Goal: Task Accomplishment & Management: Manage account settings

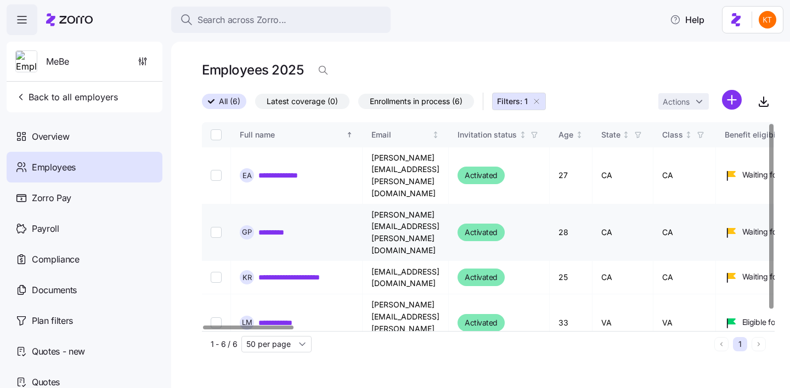
scroll to position [17, 0]
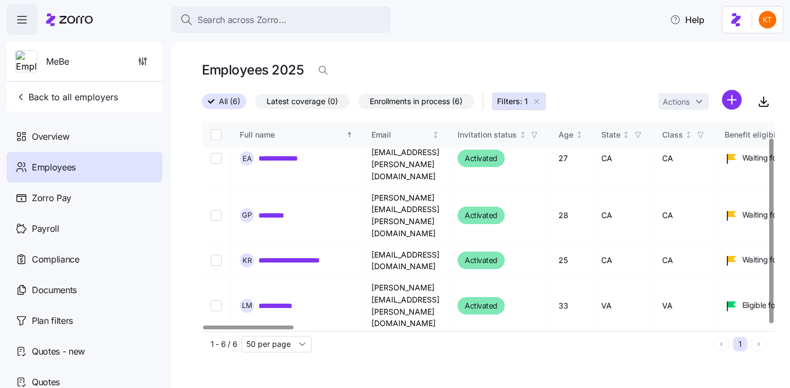
click at [298, 351] on link "**********" at bounding box center [287, 356] width 59 height 11
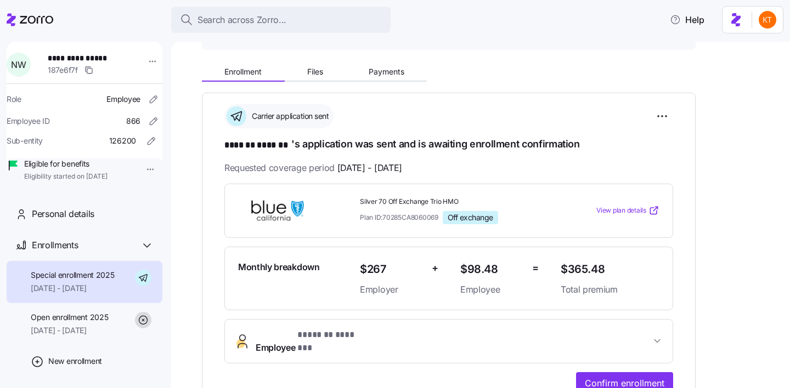
scroll to position [289, 0]
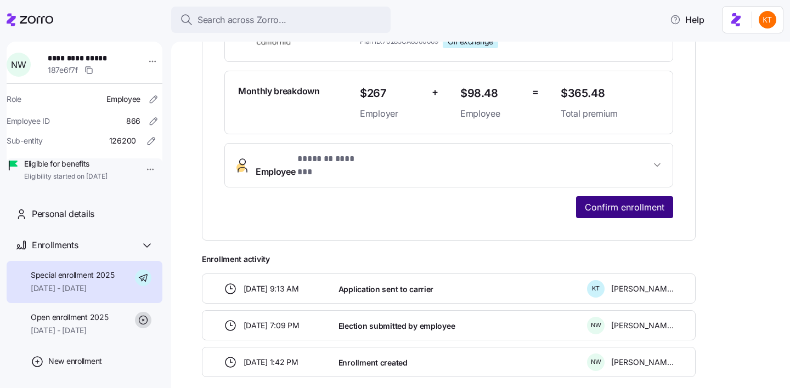
click at [654, 201] on span "Confirm enrollment" at bounding box center [624, 207] width 80 height 13
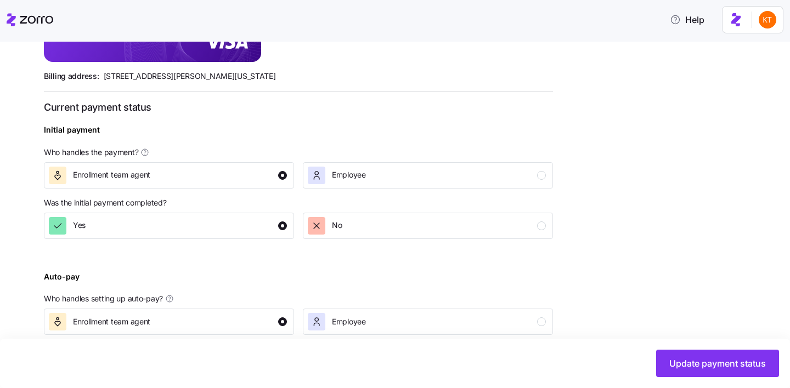
scroll to position [425, 0]
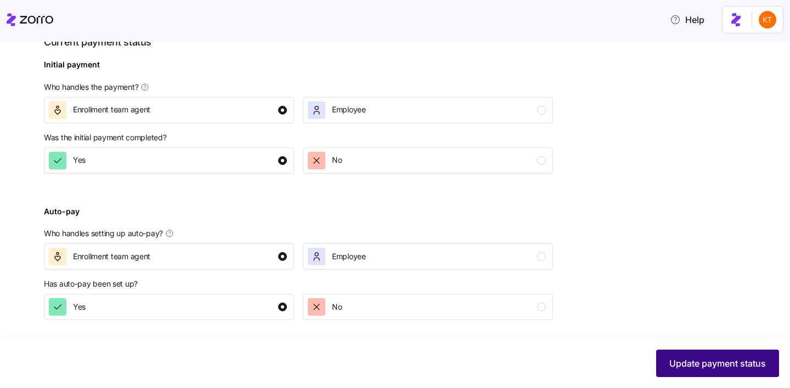
click at [685, 362] on span "Update payment status" at bounding box center [717, 363] width 96 height 13
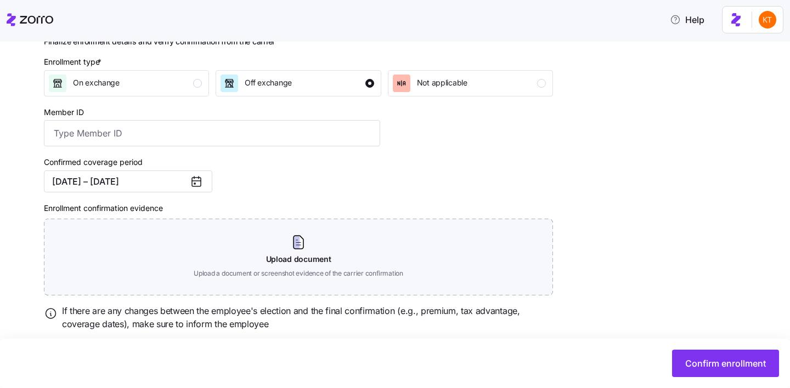
scroll to position [183, 0]
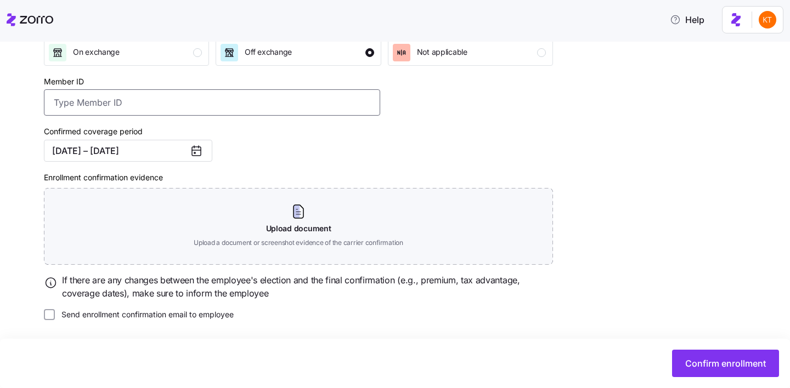
click at [214, 99] on input "Member ID" at bounding box center [212, 102] width 336 height 26
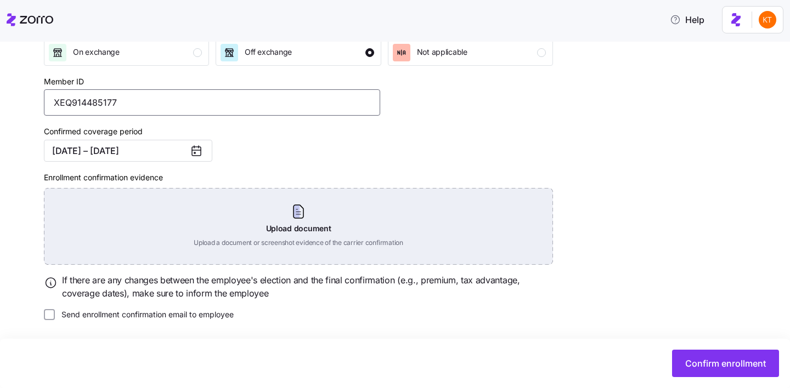
type input "XEQ914485177"
click at [305, 215] on div "Upload document Upload a document or screenshot evidence of the carrier confirm…" at bounding box center [298, 226] width 509 height 77
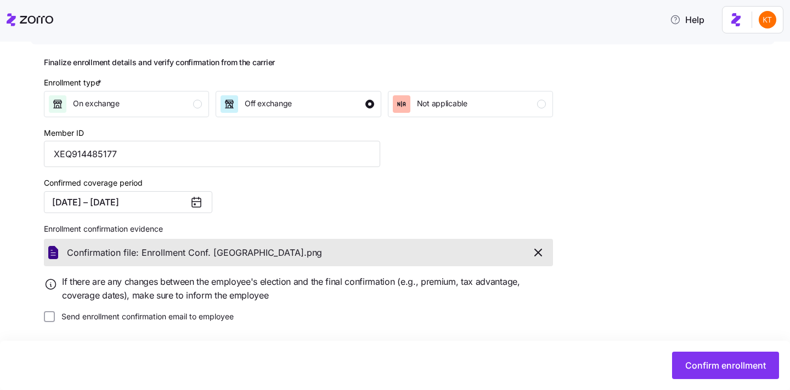
scroll to position [130, 0]
click at [681, 370] on button "Confirm enrollment" at bounding box center [725, 365] width 107 height 27
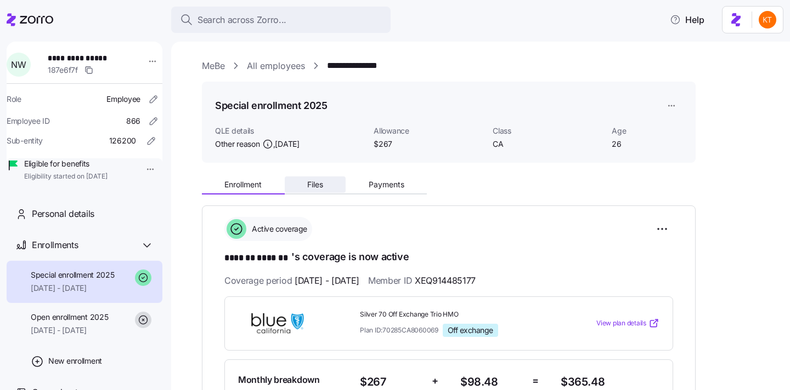
click at [306, 192] on button "Files" at bounding box center [315, 185] width 61 height 16
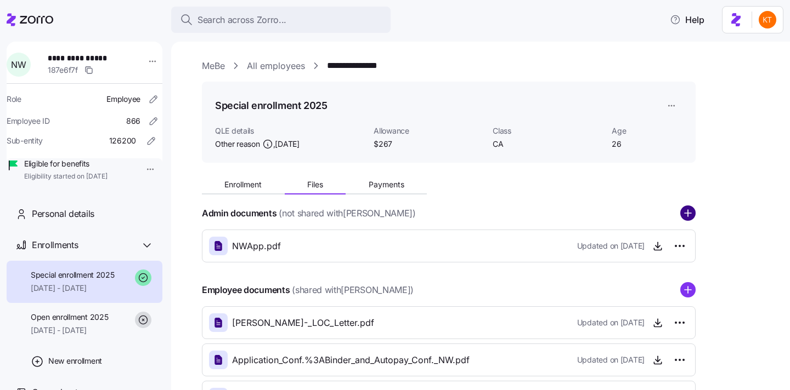
click at [685, 215] on circle "add icon" at bounding box center [687, 214] width 14 height 14
click at [689, 287] on circle "add icon" at bounding box center [687, 290] width 14 height 14
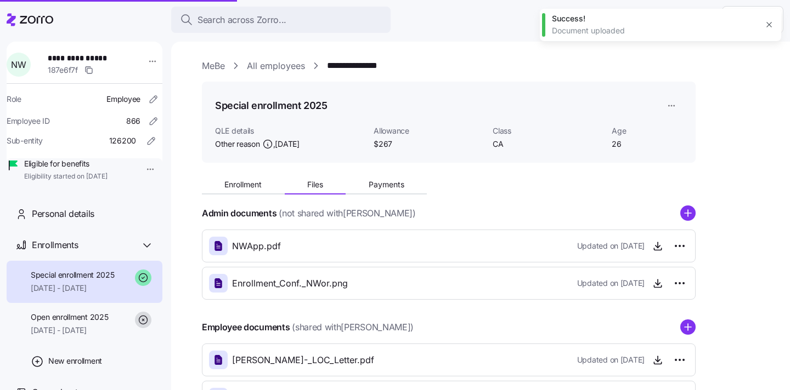
scroll to position [127, 0]
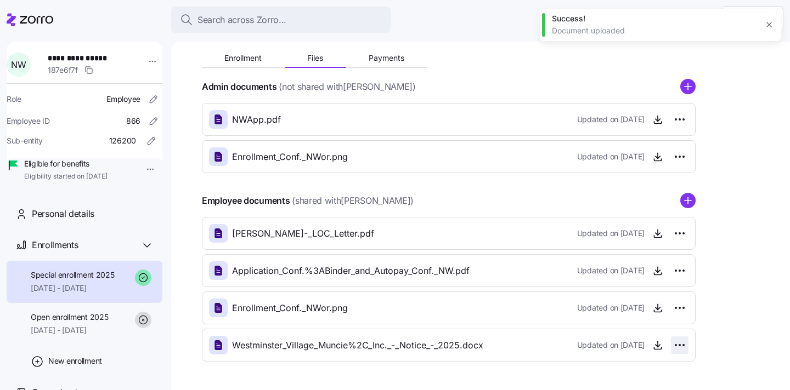
click at [680, 343] on html "**********" at bounding box center [395, 192] width 790 height 384
click at [657, 322] on div "Delete" at bounding box center [630, 321] width 105 height 18
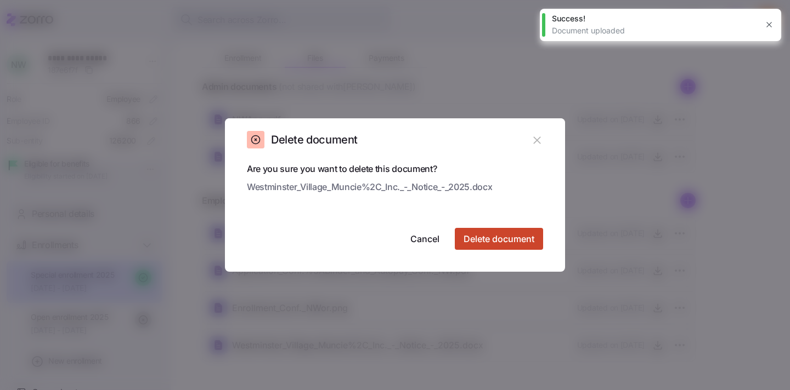
click at [527, 242] on span "Delete document" at bounding box center [498, 238] width 71 height 13
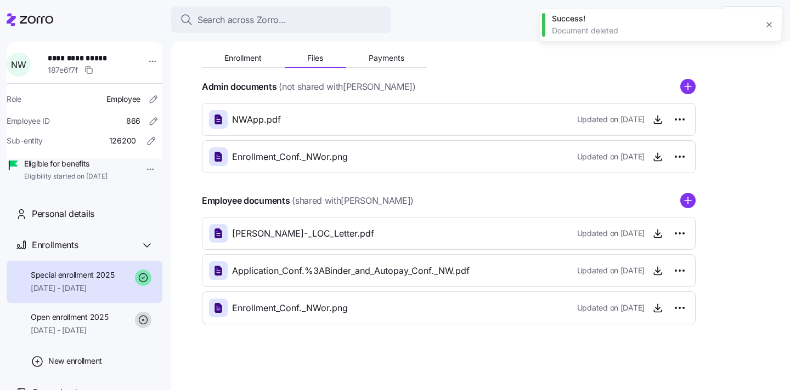
click at [688, 203] on icon "add icon" at bounding box center [688, 200] width 0 height 7
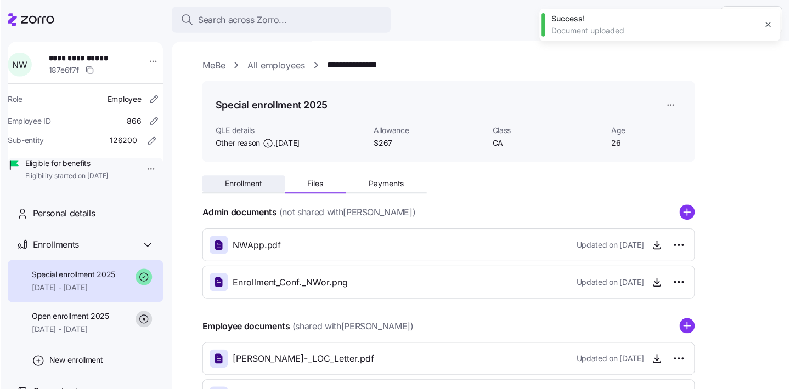
scroll to position [0, 0]
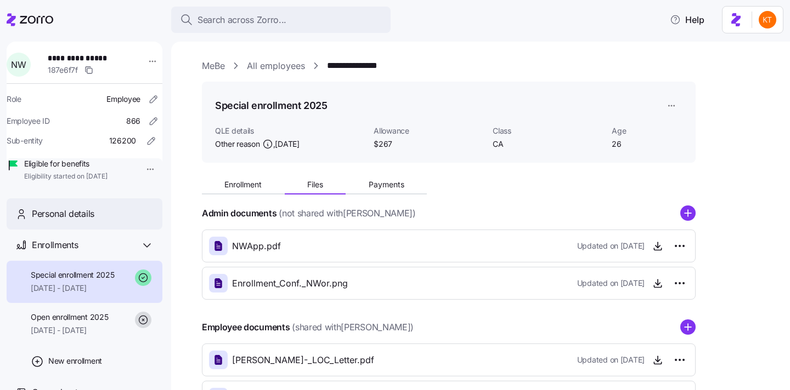
click at [121, 221] on div "Personal details" at bounding box center [93, 214] width 122 height 14
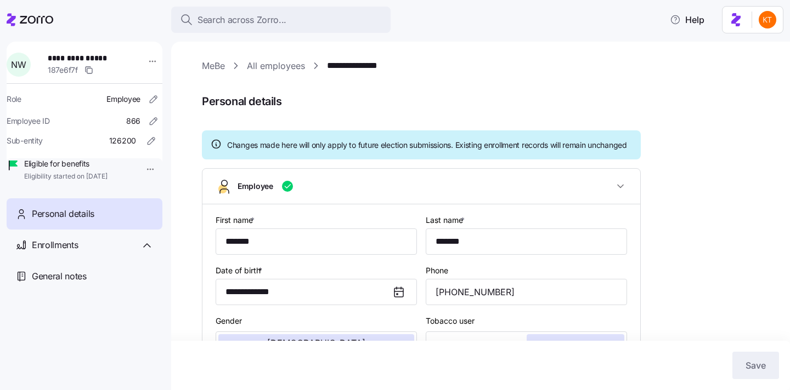
type input "CA"
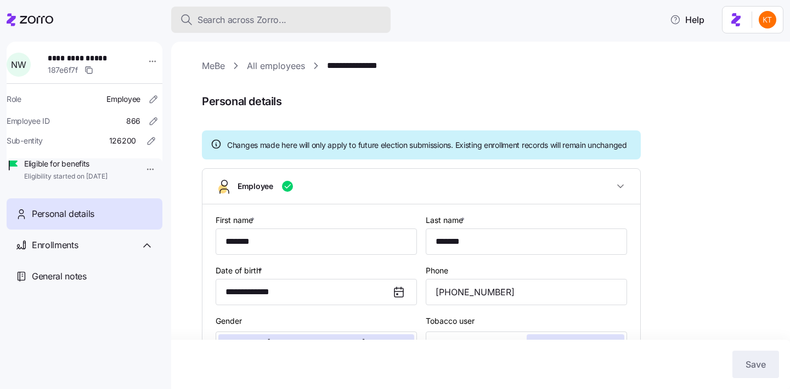
click at [230, 25] on span "Search across Zorro..." at bounding box center [241, 20] width 89 height 14
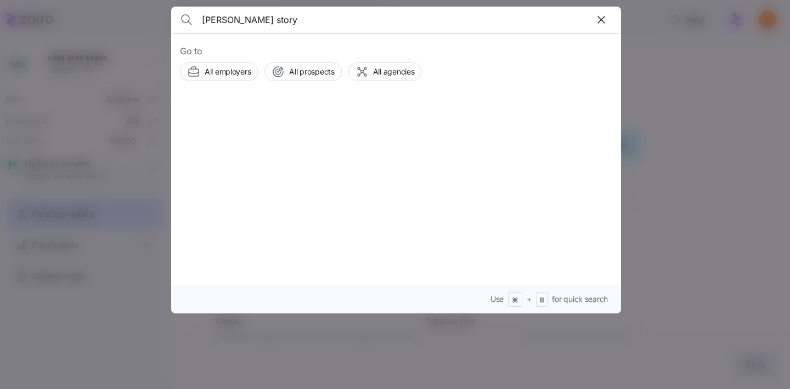
type input "dana story"
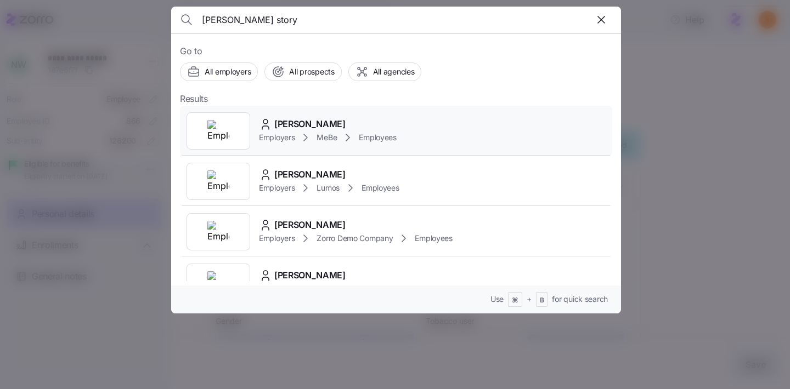
click at [286, 137] on span "Employers" at bounding box center [277, 137] width 36 height 11
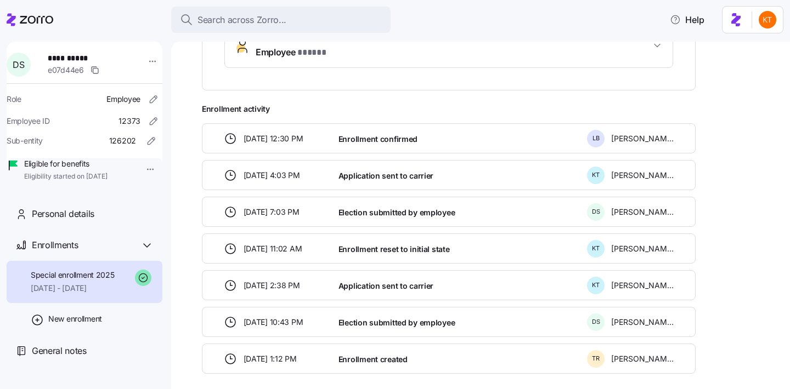
scroll to position [440, 0]
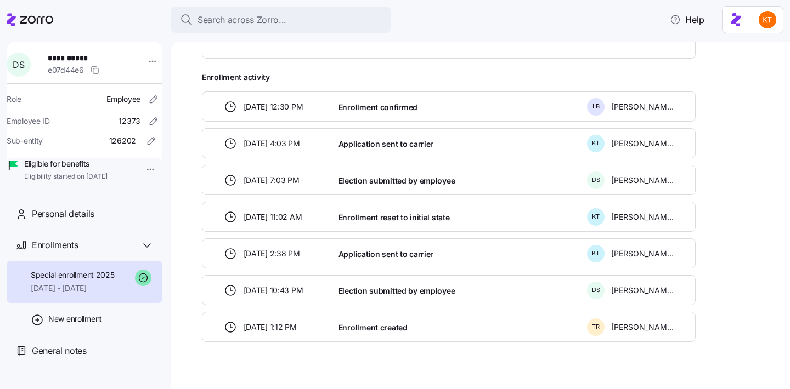
click at [257, 285] on span "[DATE] 10:43 PM" at bounding box center [273, 290] width 60 height 11
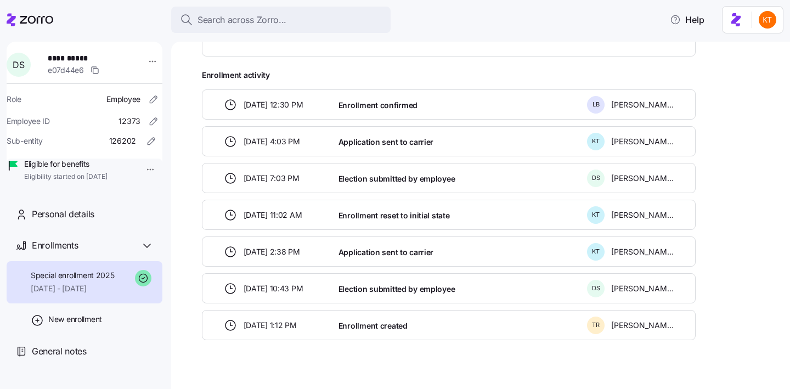
scroll to position [78, 0]
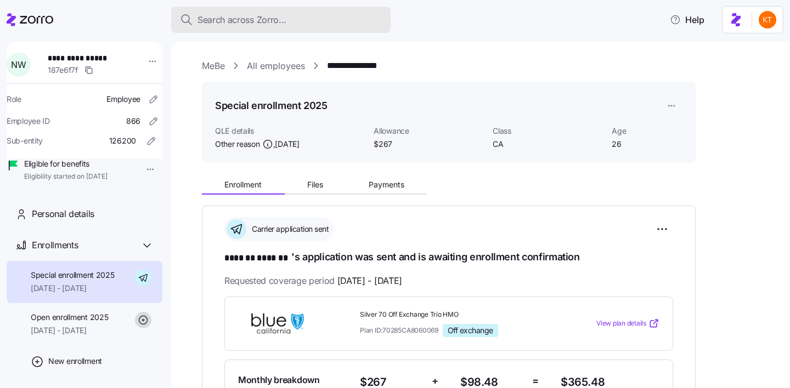
click at [306, 20] on div "Search across Zorro..." at bounding box center [281, 20] width 202 height 14
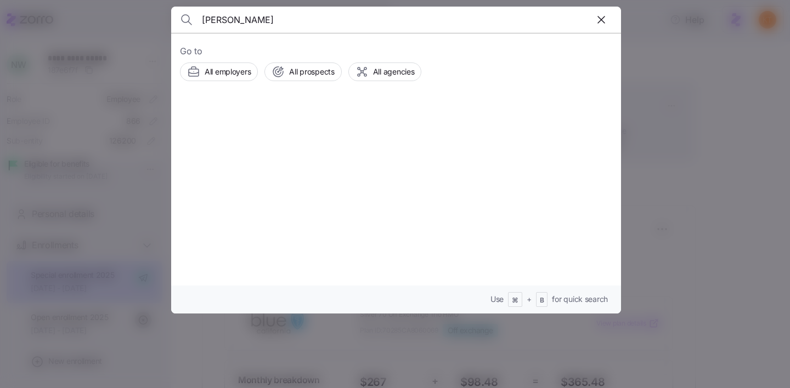
type input "nikki stanley"
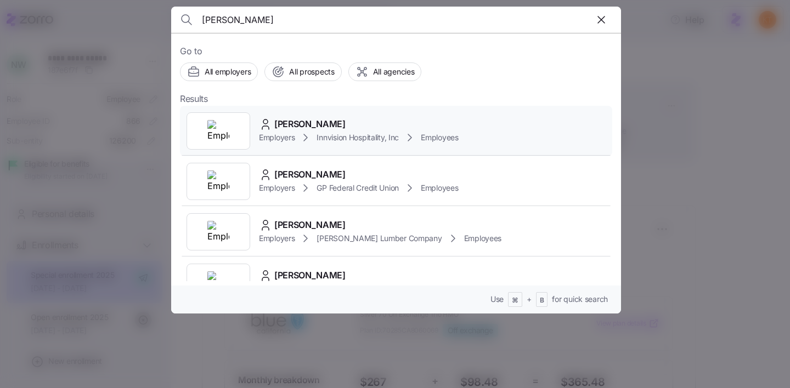
click at [348, 132] on span "Innvision Hospitality, Inc" at bounding box center [357, 137] width 82 height 11
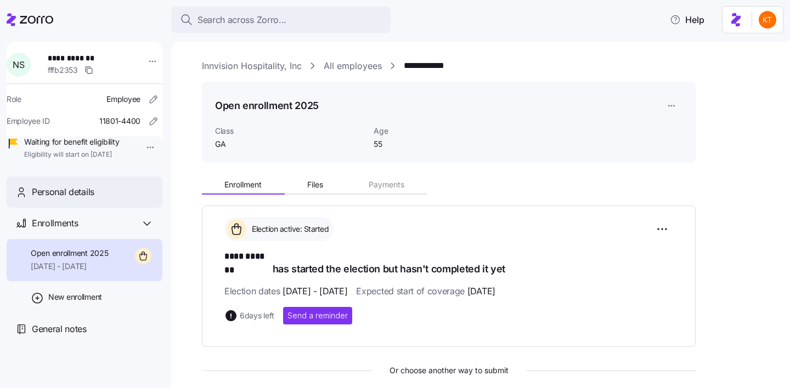
click at [120, 208] on div "Personal details" at bounding box center [85, 192] width 156 height 31
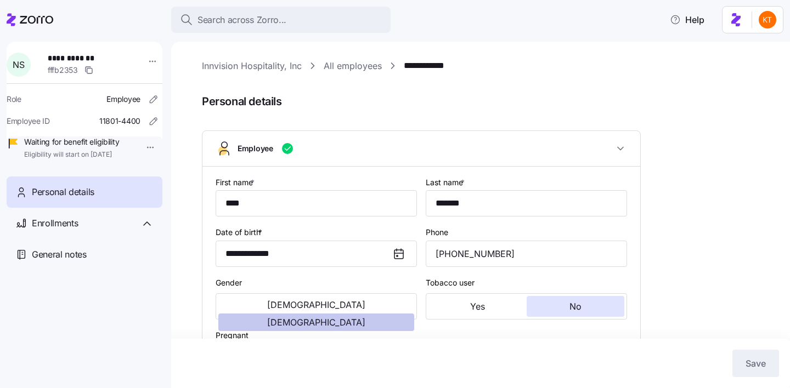
type input "GA"
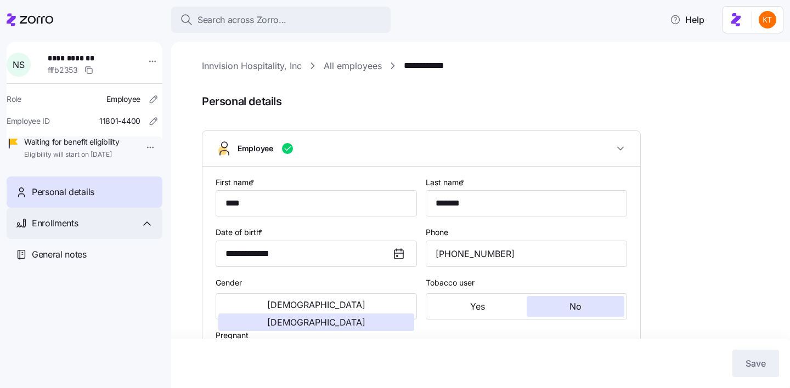
click at [126, 239] on div "Enrollments" at bounding box center [85, 223] width 156 height 31
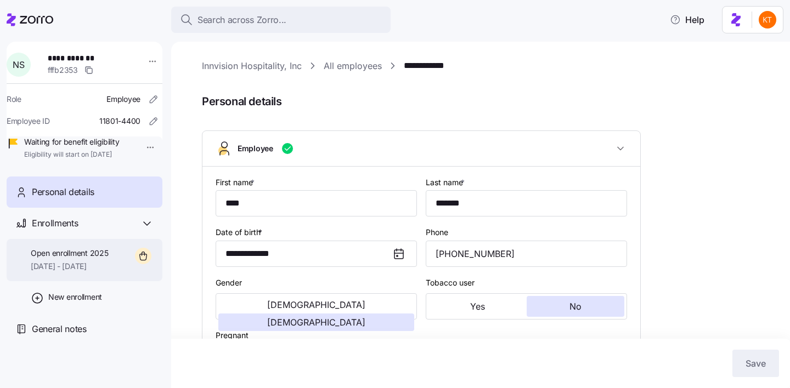
click at [78, 281] on div "Open enrollment 2025 10/01/2025 - 12/31/2025" at bounding box center [85, 260] width 156 height 42
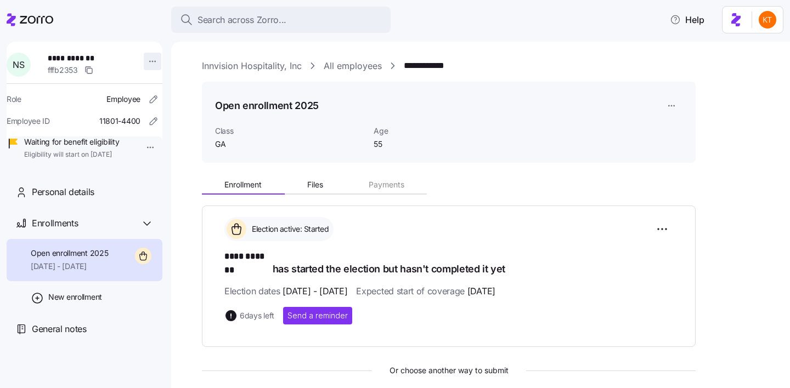
click at [146, 58] on html "**********" at bounding box center [395, 191] width 790 height 382
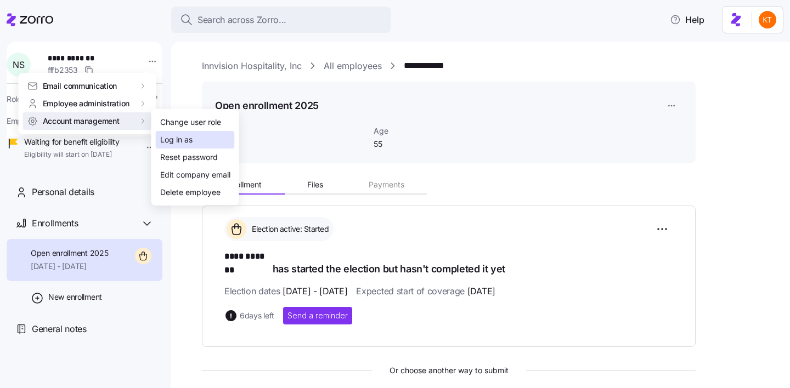
click at [166, 133] on div "Log in as" at bounding box center [195, 140] width 79 height 18
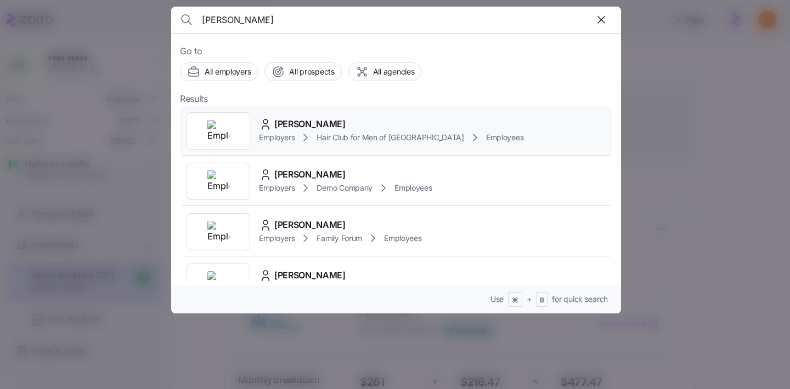
click at [298, 136] on div "Employers Hair Club for Men of Boston Employees" at bounding box center [391, 137] width 264 height 13
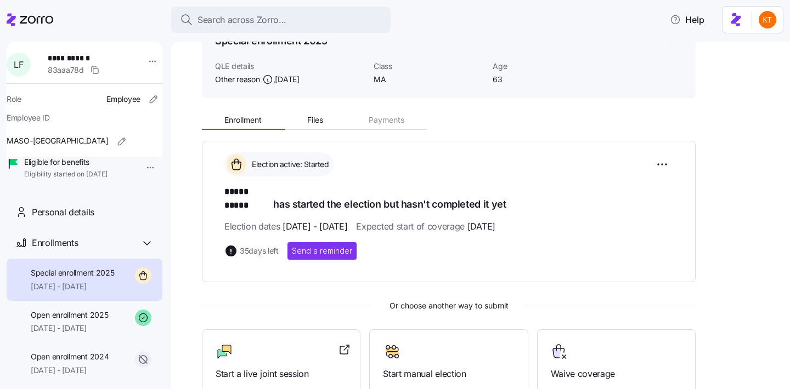
scroll to position [98, 0]
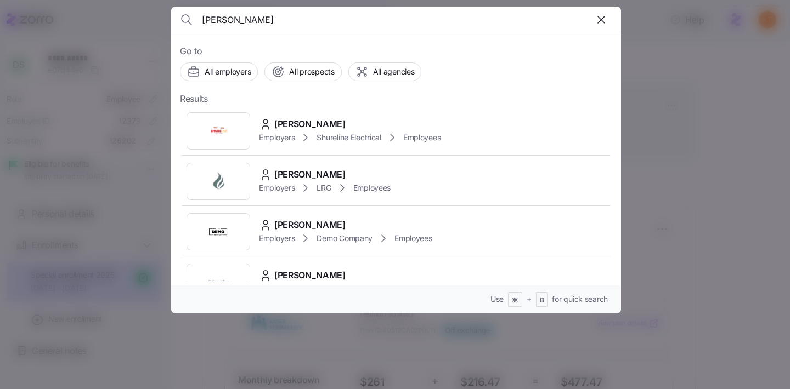
type input "[PERSON_NAME]"
click at [286, 124] on span "[PERSON_NAME]" at bounding box center [309, 124] width 71 height 14
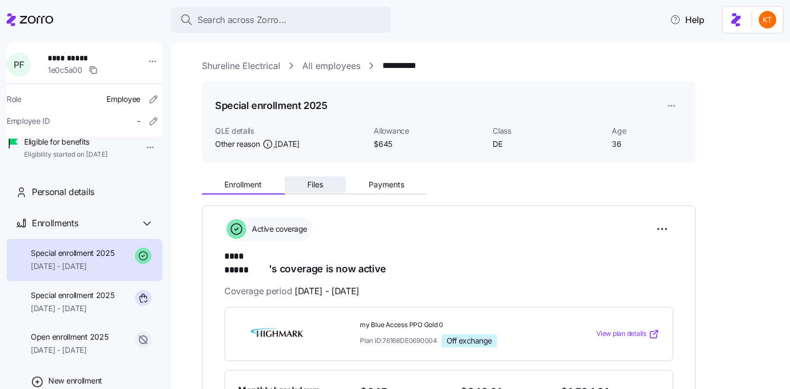
click at [318, 178] on button "Files" at bounding box center [315, 185] width 61 height 16
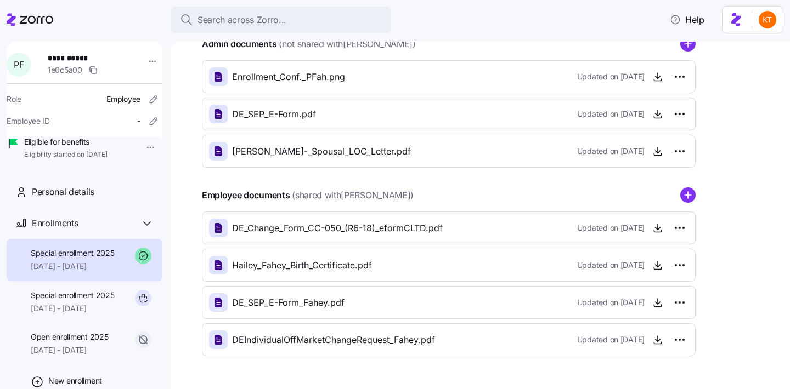
scroll to position [149, 0]
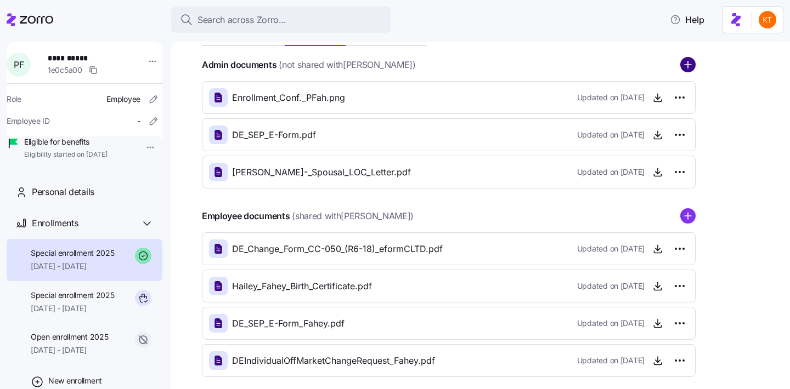
click at [693, 69] on icon "add icon" at bounding box center [687, 64] width 15 height 15
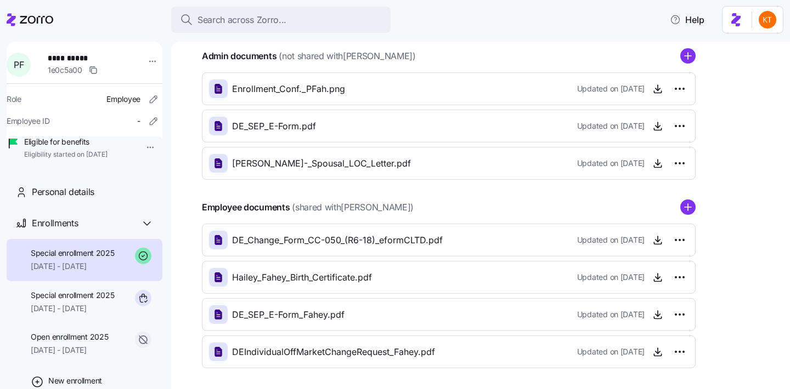
scroll to position [158, 0]
click at [688, 58] on icon "add icon" at bounding box center [688, 55] width 0 height 7
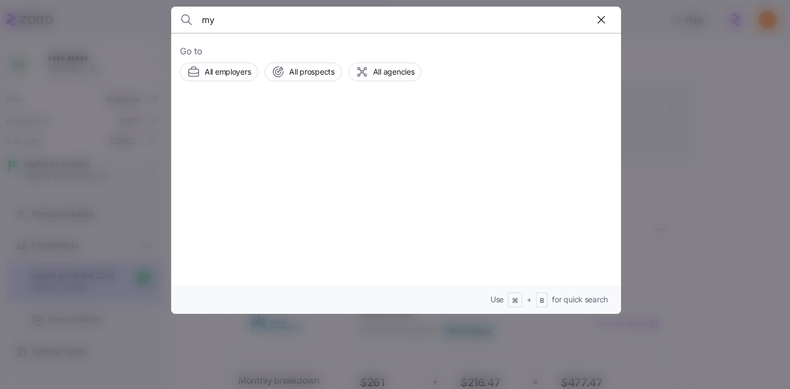
type input "m"
type input "[PERSON_NAME]"
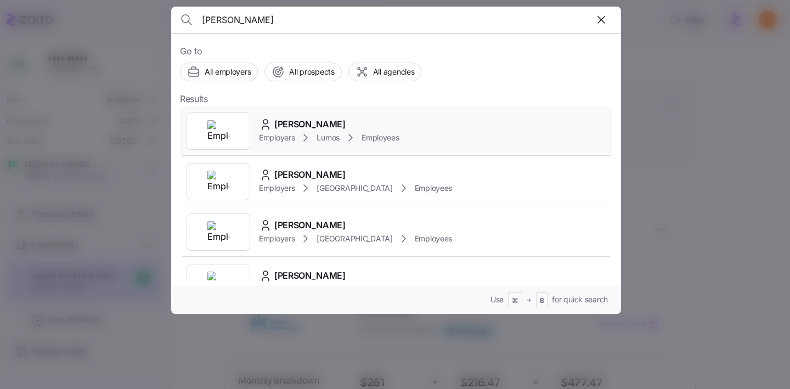
click at [289, 131] on div "Employers Lumos Employees" at bounding box center [329, 137] width 140 height 13
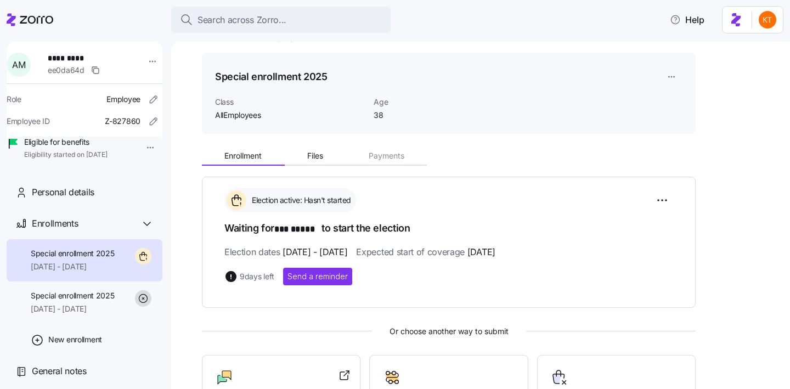
scroll to position [30, 0]
click at [325, 152] on button "Files" at bounding box center [315, 154] width 61 height 16
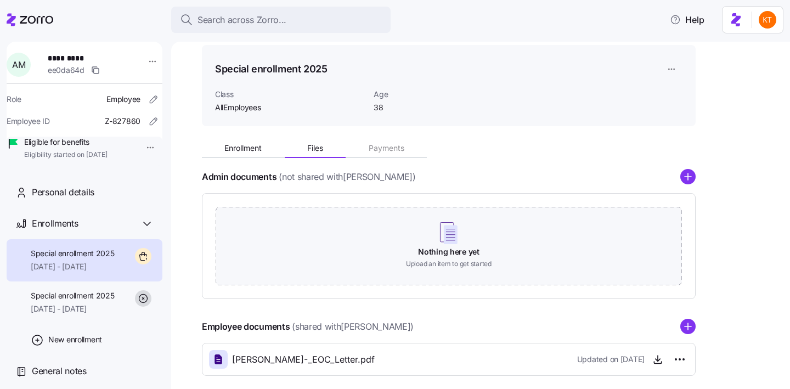
scroll to position [89, 0]
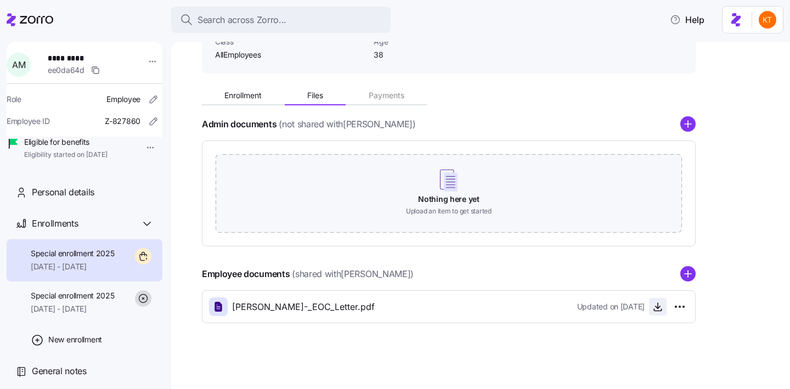
click at [655, 308] on icon "button" at bounding box center [657, 306] width 11 height 11
click at [341, 310] on span "Amy_Moore_-_EOC_Letter.pdf" at bounding box center [303, 307] width 143 height 14
click at [657, 310] on icon "button" at bounding box center [657, 310] width 7 height 2
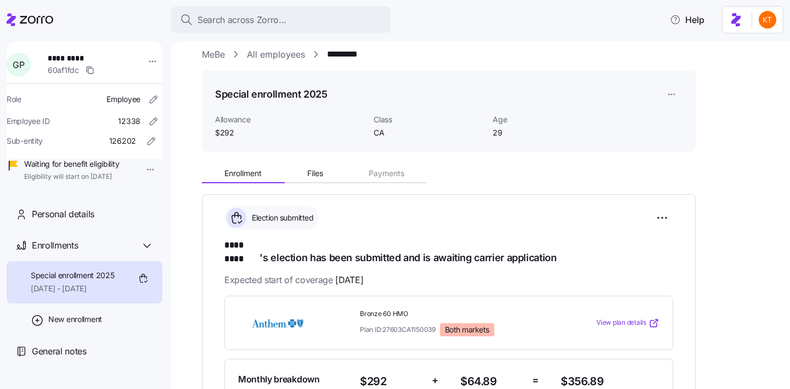
scroll to position [139, 0]
